Goal: Complete application form

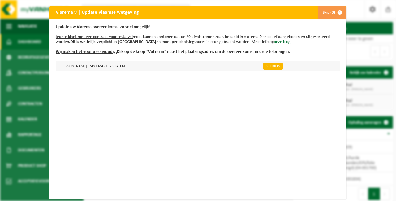
click at [274, 67] on link "Vul nu in" at bounding box center [272, 66] width 19 height 7
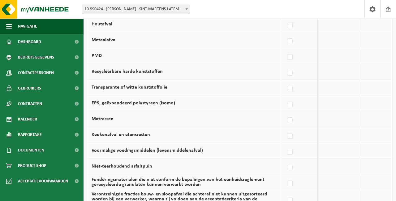
scroll to position [330, 0]
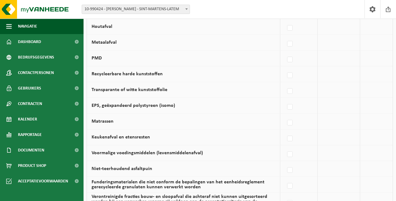
click at [218, 82] on td "Recycleerbare harde kunststoffen" at bounding box center [183, 74] width 193 height 16
click at [292, 78] on label at bounding box center [290, 75] width 9 height 9
click at [285, 68] on input "Recycleerbare harde kunststoffen" at bounding box center [284, 67] width 0 height 0
checkbox input "true"
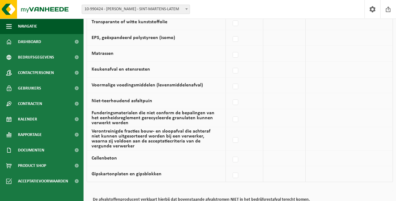
scroll to position [458, 0]
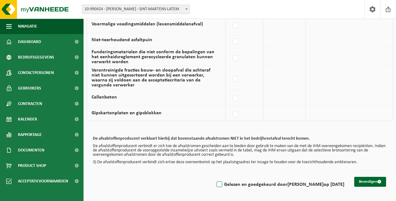
click at [215, 184] on label "Gelezen en goedgekeurd door DAVID TABOUREAU op 13/10/25" at bounding box center [279, 184] width 129 height 9
click at [214, 177] on input "Gelezen en goedgekeurd door DAVID TABOUREAU op 13/10/25" at bounding box center [214, 176] width 0 height 0
checkbox input "true"
click at [369, 180] on button "Bevestigen" at bounding box center [370, 182] width 32 height 10
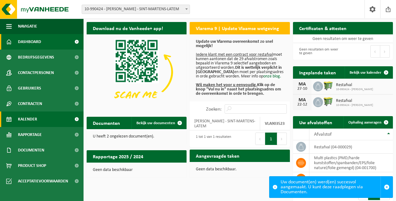
click at [26, 119] on span "Kalender" at bounding box center [27, 118] width 19 height 15
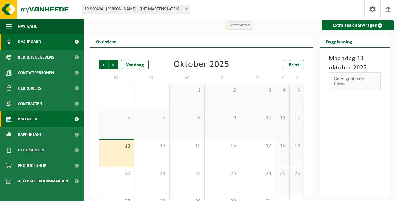
click at [42, 41] on link "Dashboard" at bounding box center [41, 41] width 83 height 15
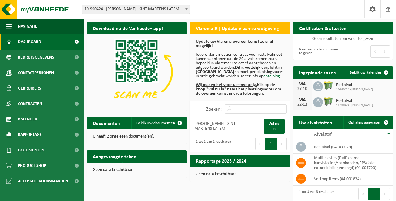
click at [341, 88] on span "10-990424 - [PERSON_NAME]" at bounding box center [354, 89] width 37 height 4
click at [385, 72] on span at bounding box center [386, 72] width 12 height 12
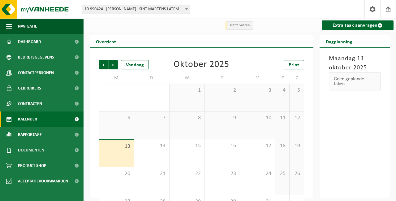
scroll to position [28, 0]
